Goal: Task Accomplishment & Management: Manage account settings

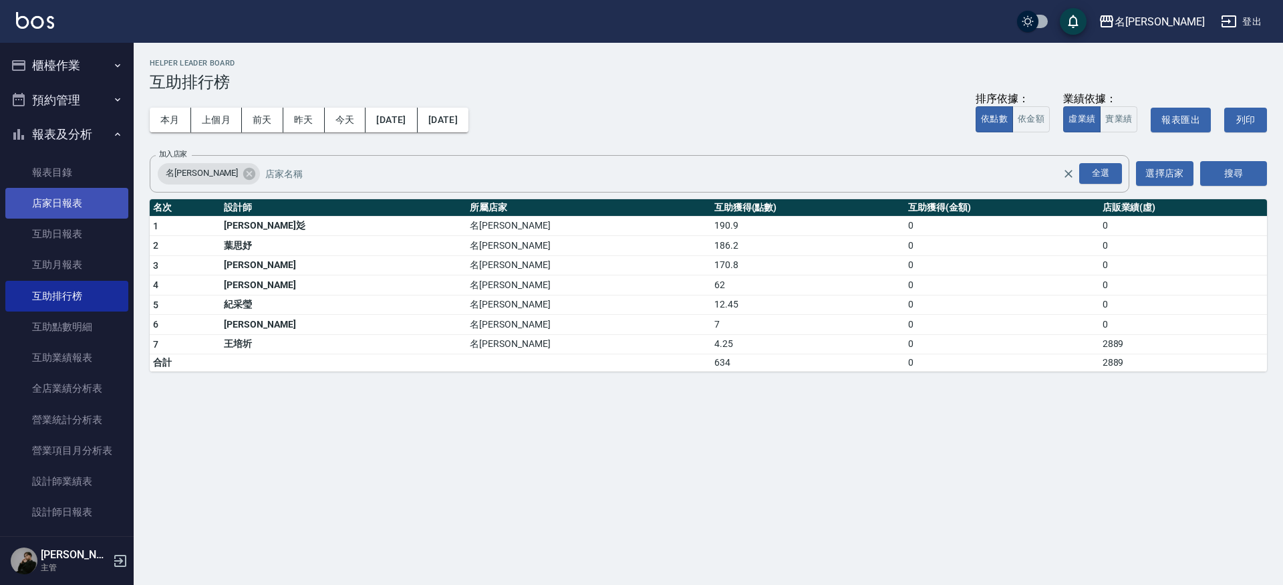
click at [70, 200] on link "店家日報表" at bounding box center [66, 203] width 123 height 31
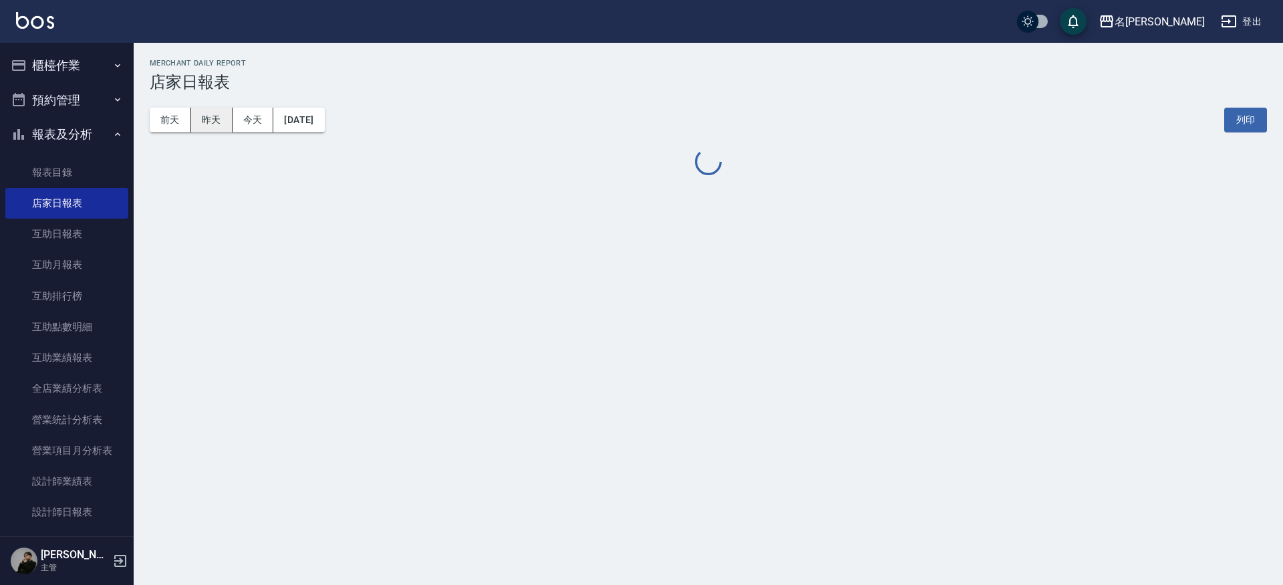
click at [214, 122] on button "昨天" at bounding box center [211, 120] width 41 height 25
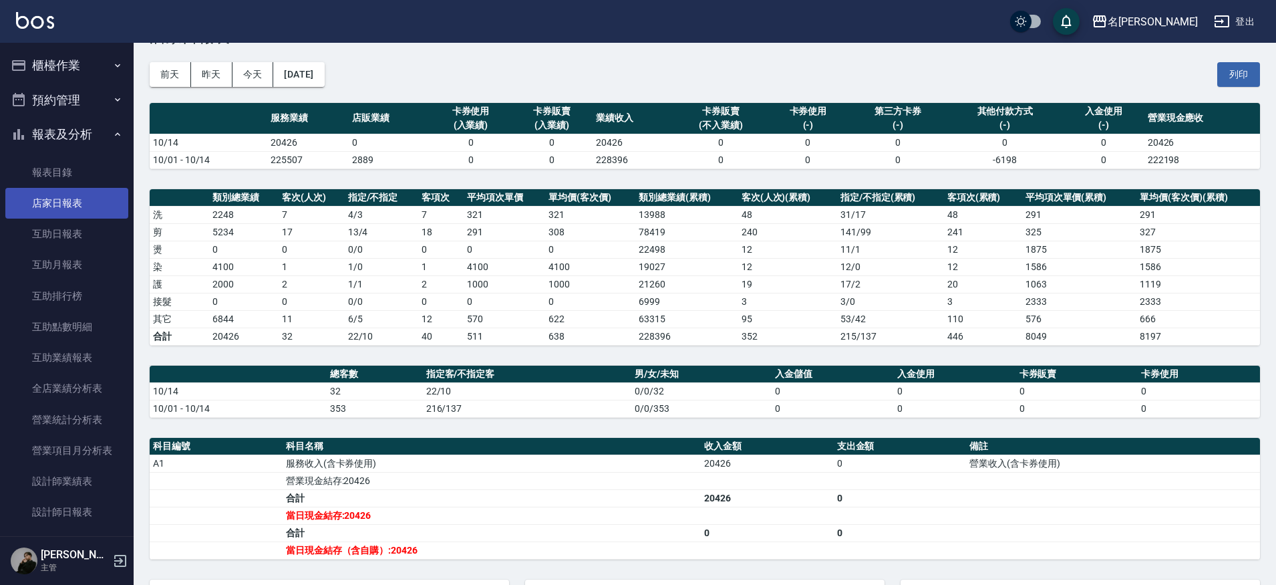
scroll to position [57, 0]
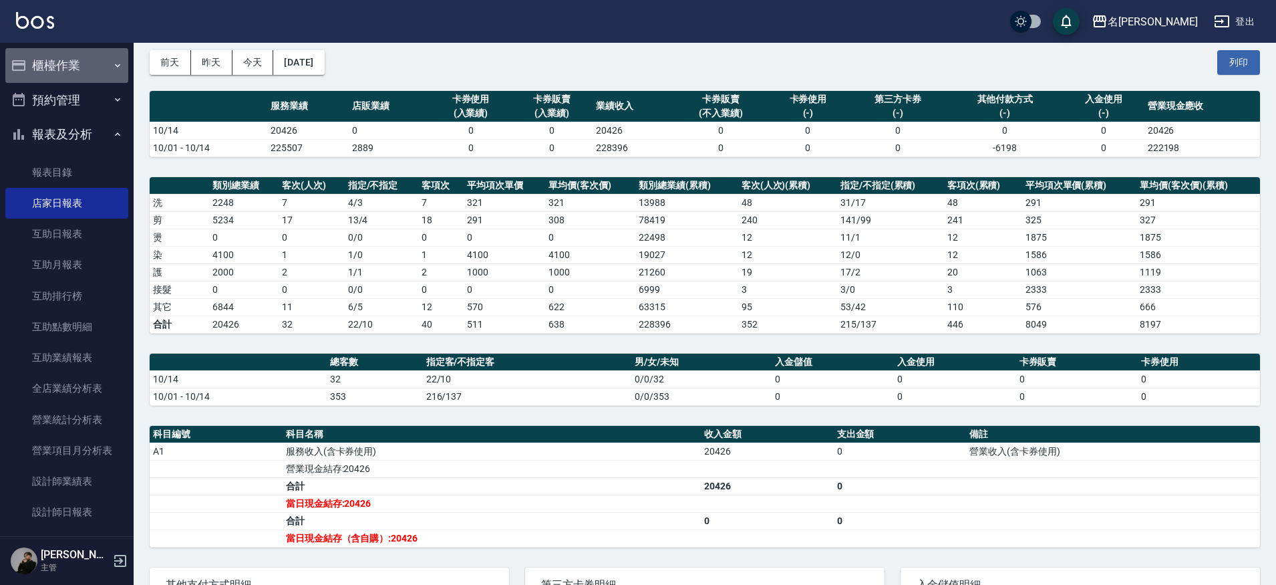
click at [76, 60] on button "櫃檯作業" at bounding box center [66, 65] width 123 height 35
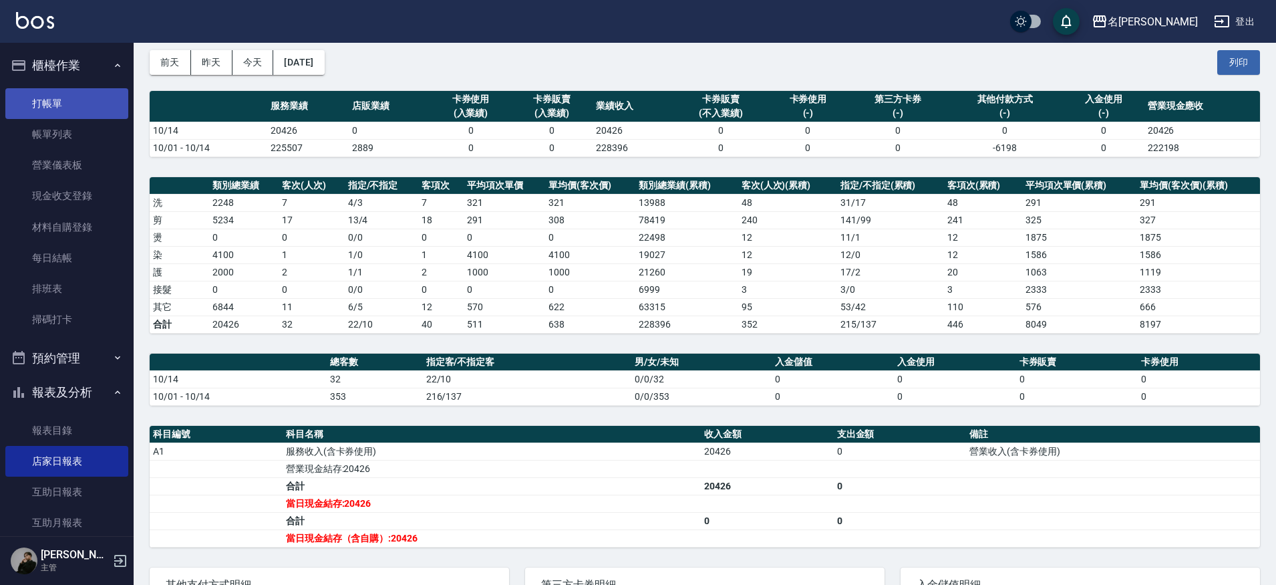
click at [76, 106] on link "打帳單" at bounding box center [66, 103] width 123 height 31
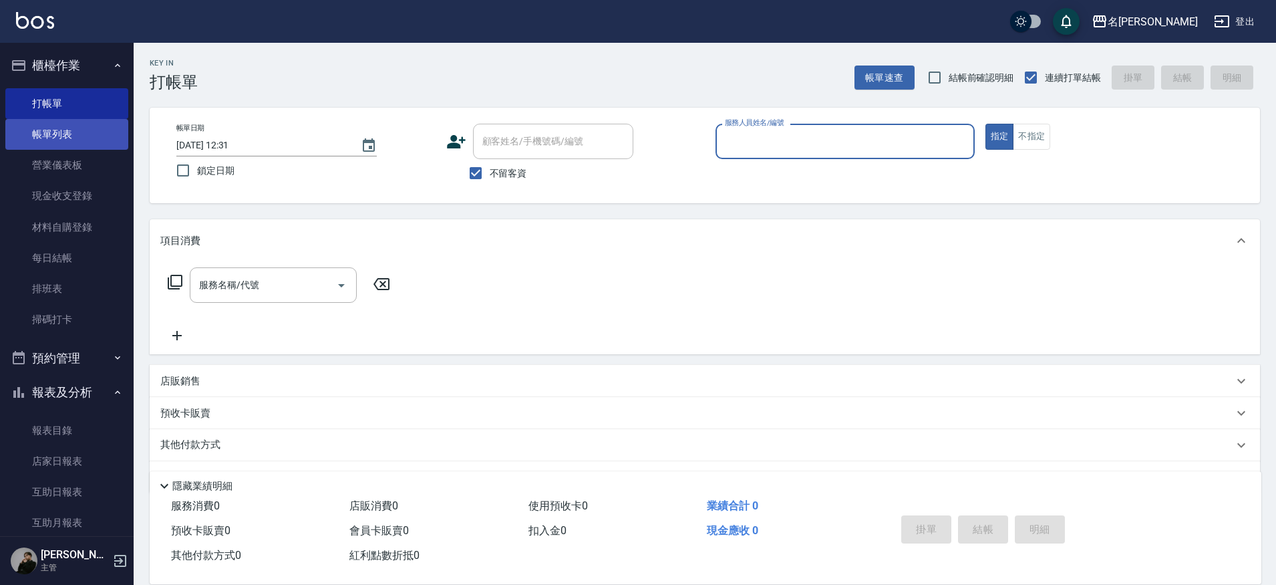
click at [102, 132] on link "帳單列表" at bounding box center [66, 134] width 123 height 31
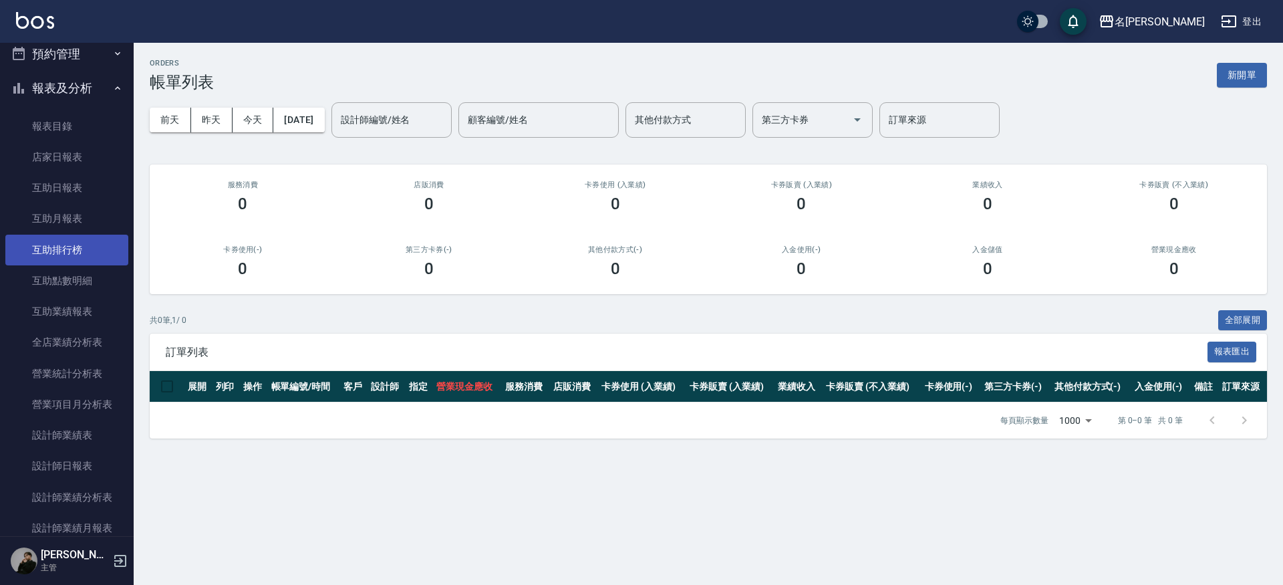
scroll to position [319, 0]
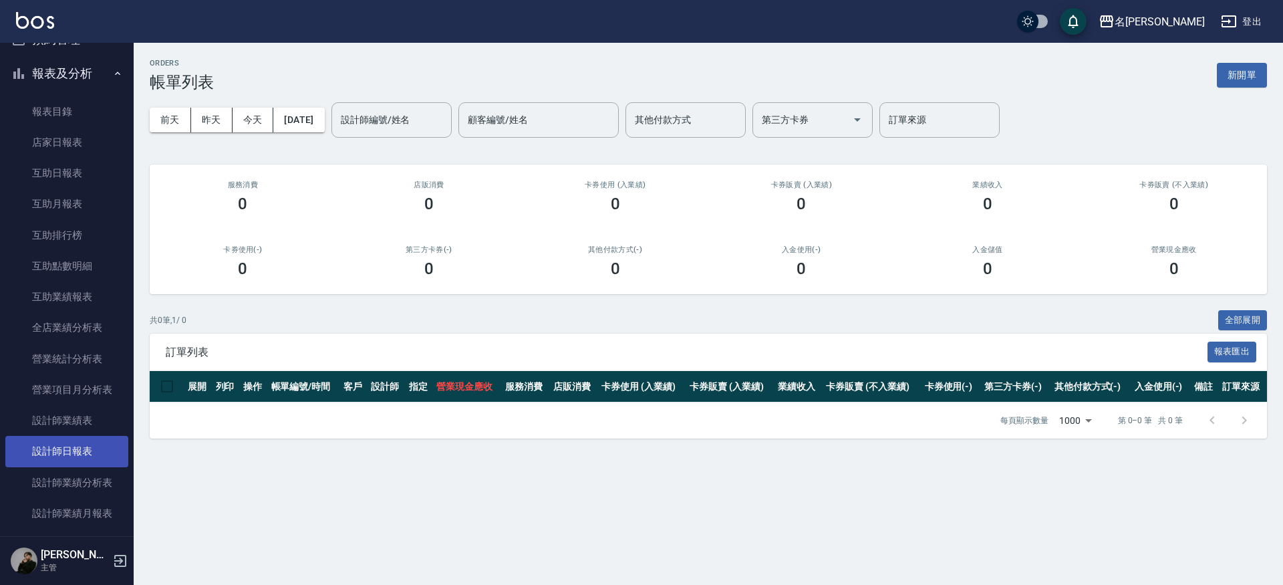
click at [69, 453] on link "設計師日報表" at bounding box center [66, 451] width 123 height 31
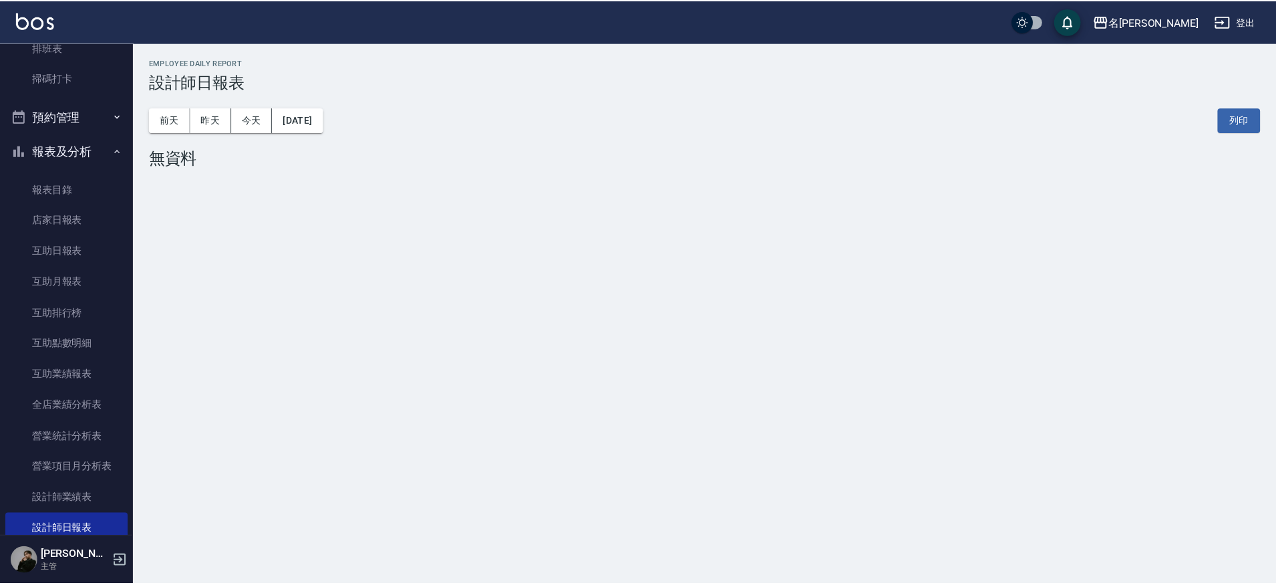
scroll to position [242, 0]
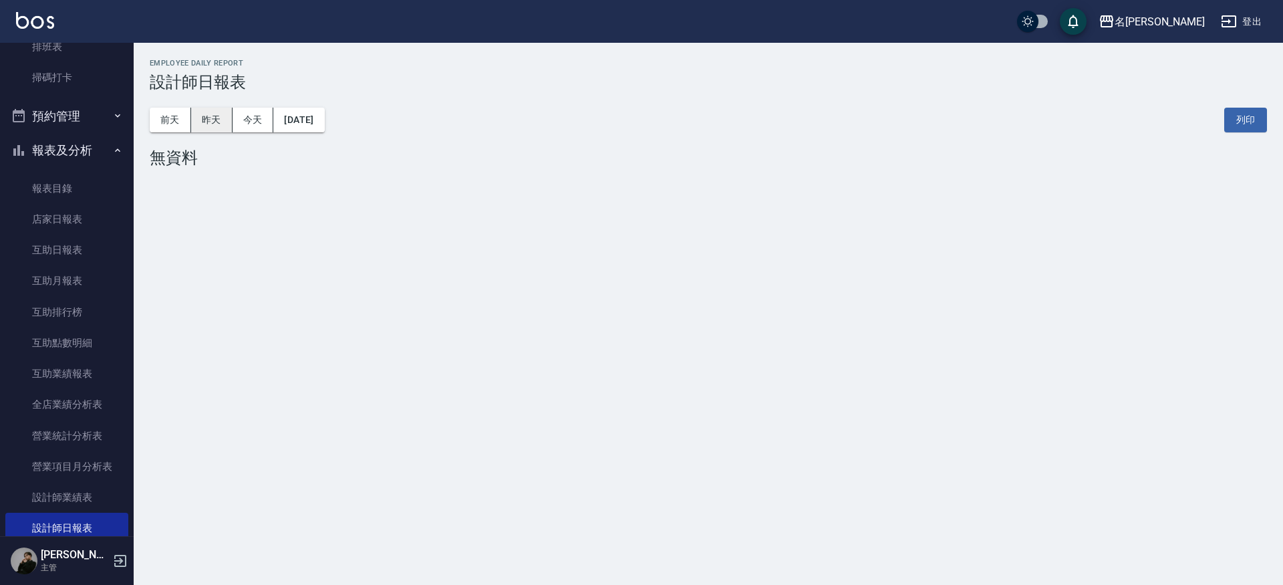
click at [212, 124] on button "昨天" at bounding box center [211, 120] width 41 height 25
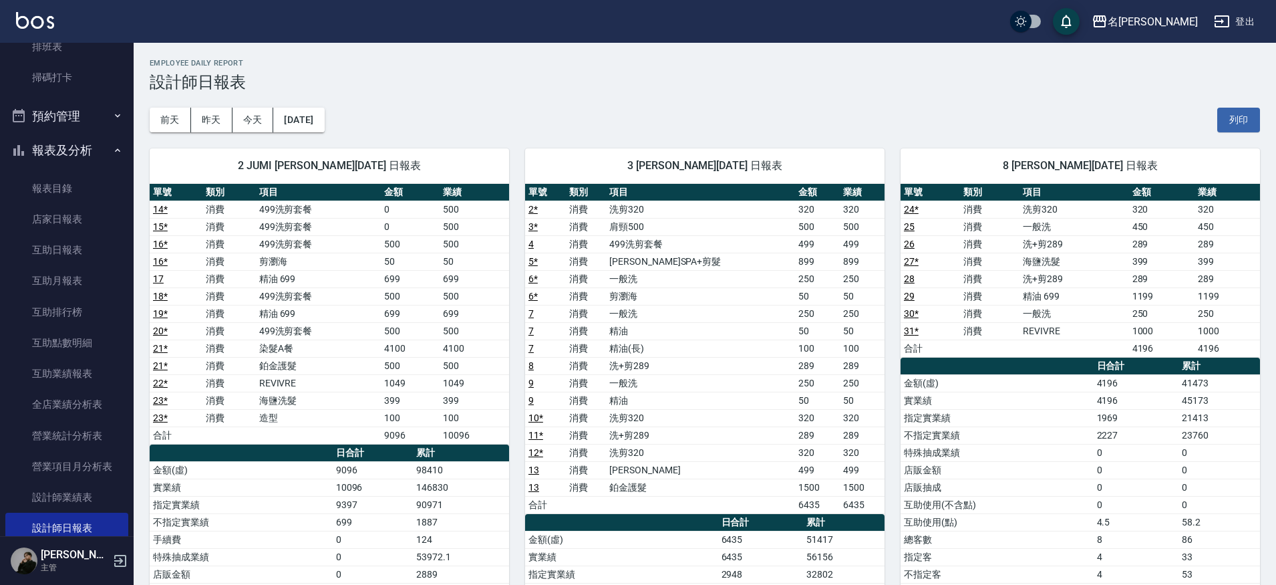
click at [534, 229] on link "3 *" at bounding box center [533, 226] width 9 height 11
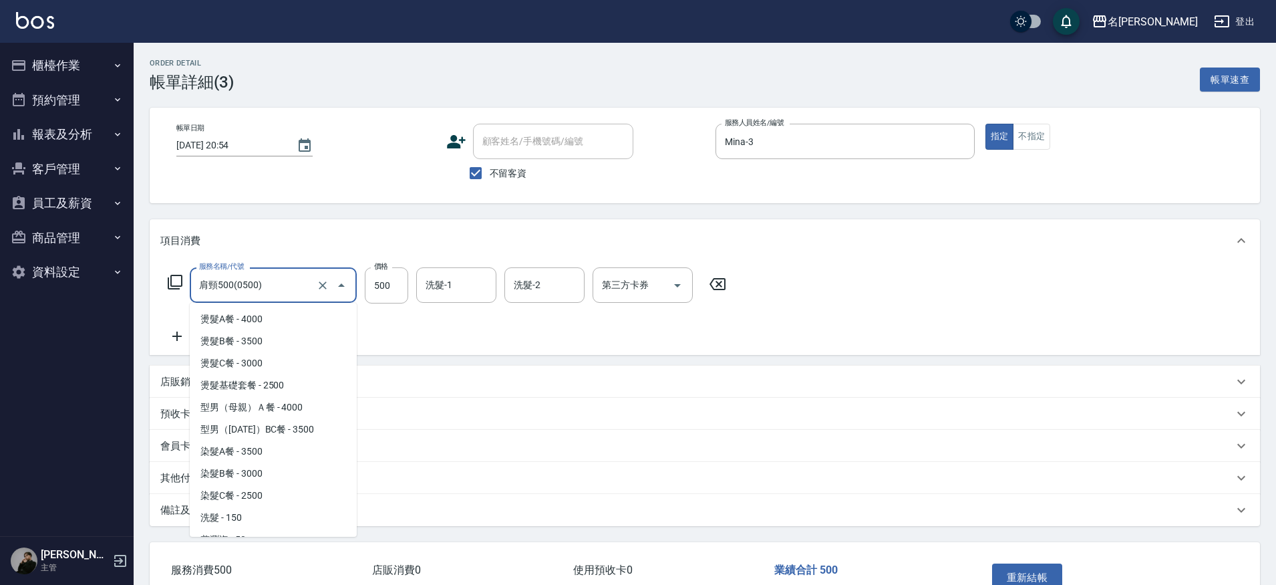
click at [279, 293] on input "肩頸500(0500)" at bounding box center [255, 284] width 118 height 23
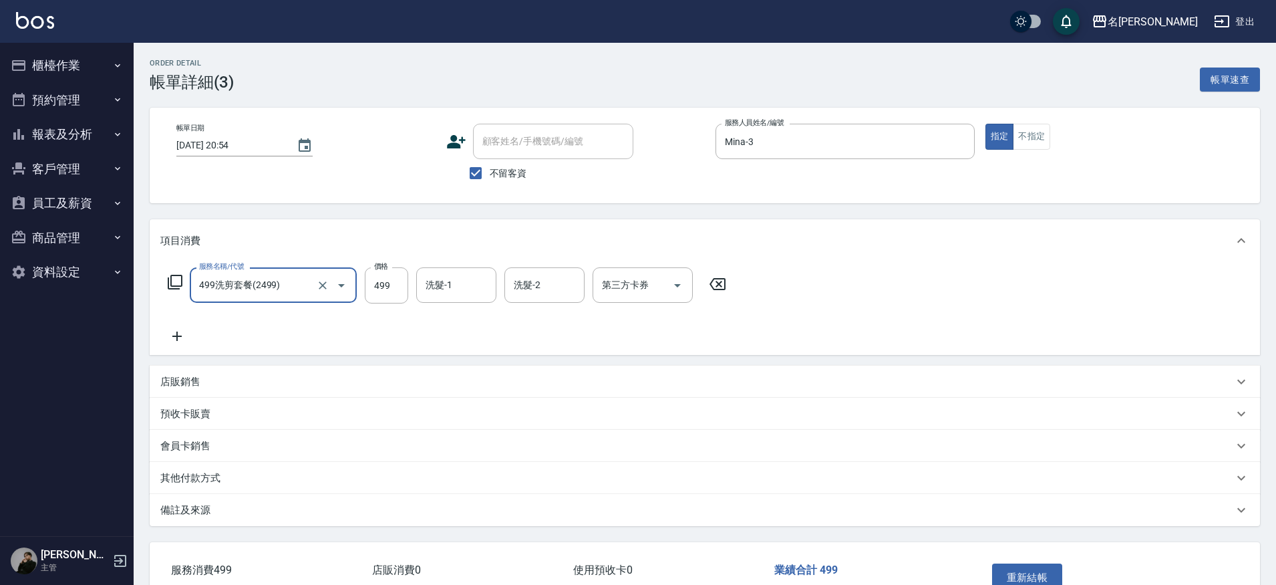
type input "499洗剪套餐(2499)"
type input "500"
